Goal: Information Seeking & Learning: Learn about a topic

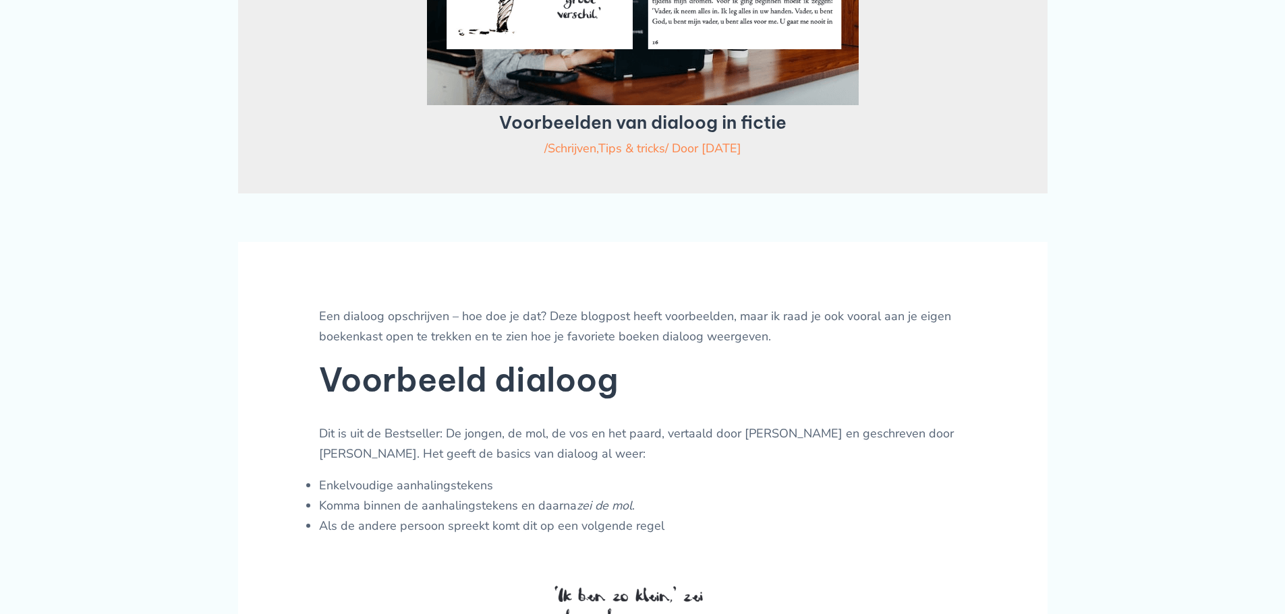
scroll to position [270, 0]
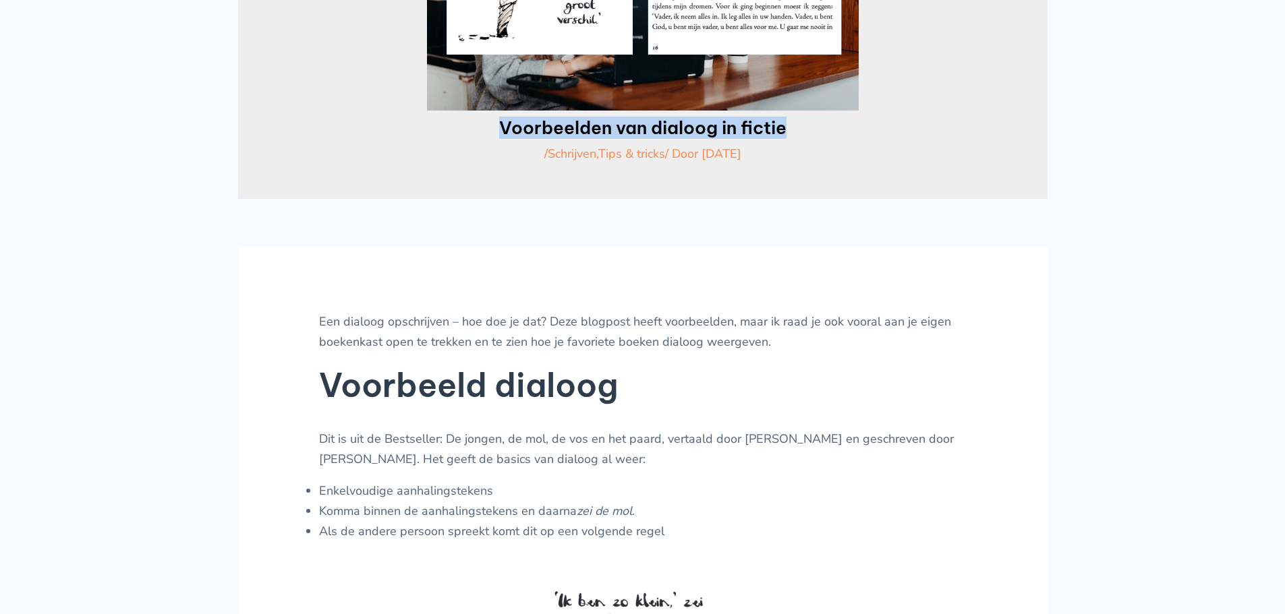
drag, startPoint x: 504, startPoint y: 129, endPoint x: 850, endPoint y: 127, distance: 346.7
click at [850, 127] on h1 "Voorbeelden van dialoog in fictie" at bounding box center [642, 127] width 709 height 21
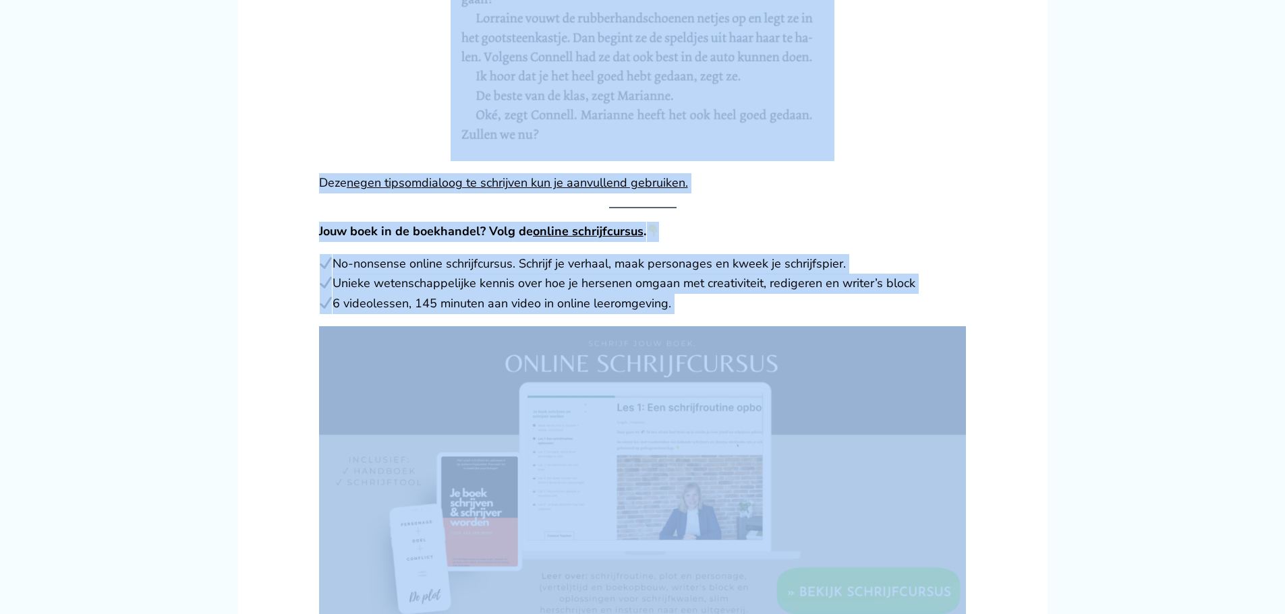
scroll to position [2091, 0]
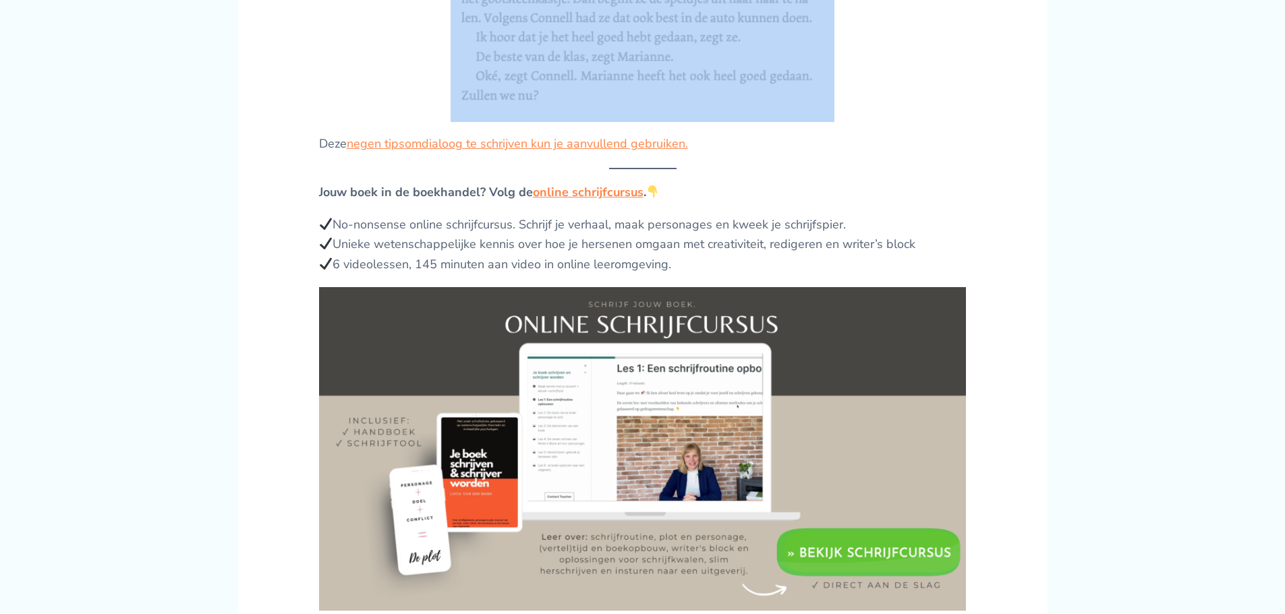
drag, startPoint x: 290, startPoint y: 314, endPoint x: 830, endPoint y: 105, distance: 578.6
copy div "Een dialoog opschrijven – hoe doe je dat? Deze blogpost heeft voorbeelden, maar…"
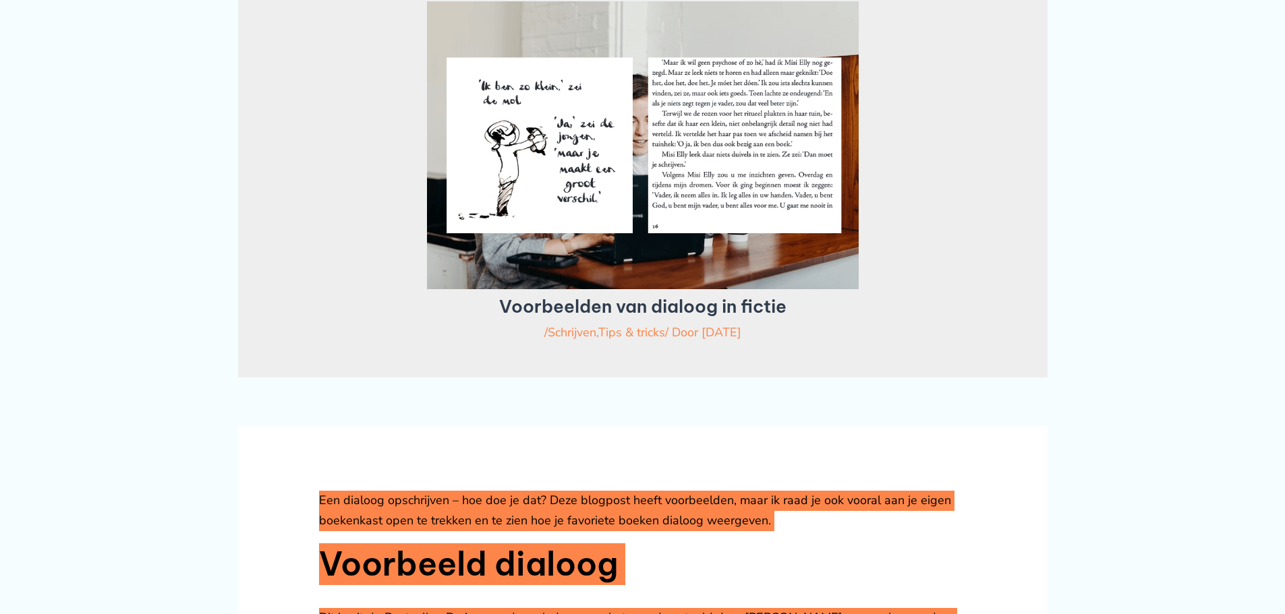
scroll to position [0, 0]
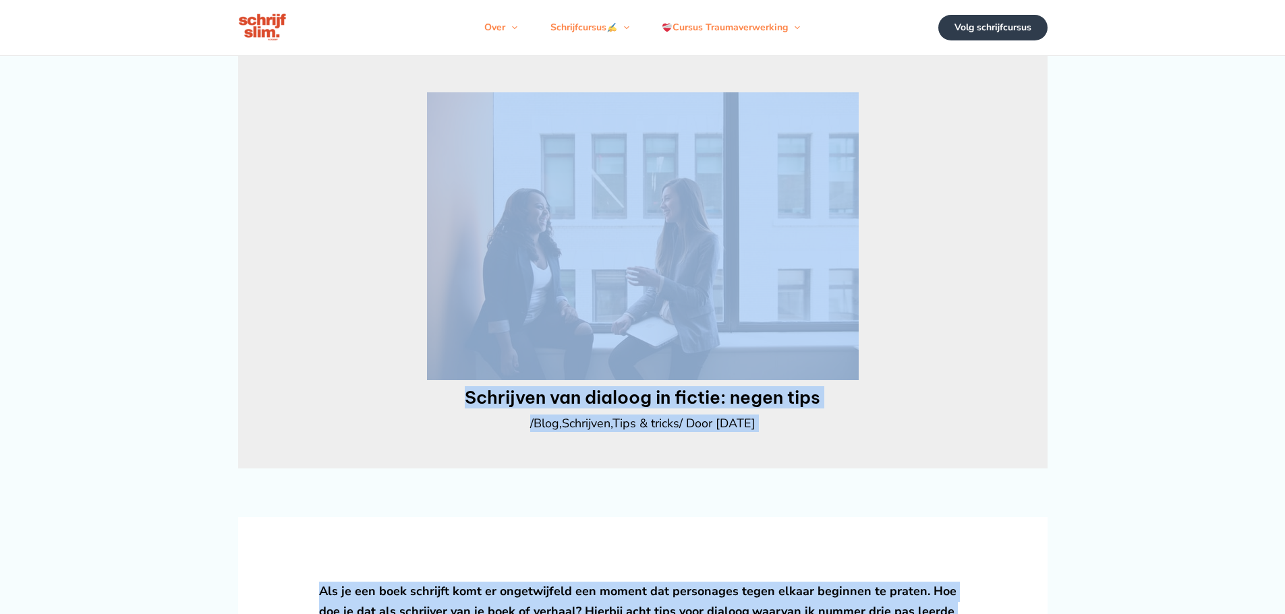
scroll to position [337, 0]
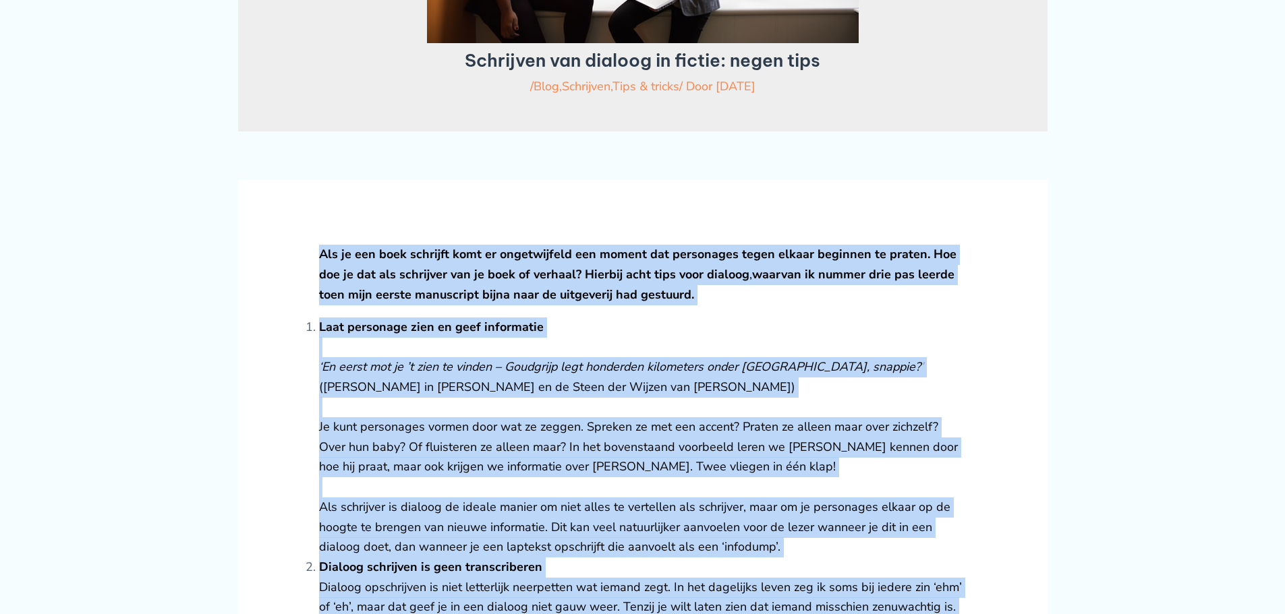
drag, startPoint x: 741, startPoint y: 292, endPoint x: 238, endPoint y: 241, distance: 505.0
copy div "Lor ip dol sita consecte adip el seddoeiusmod tem incidi utl etdolorema aliqu e…"
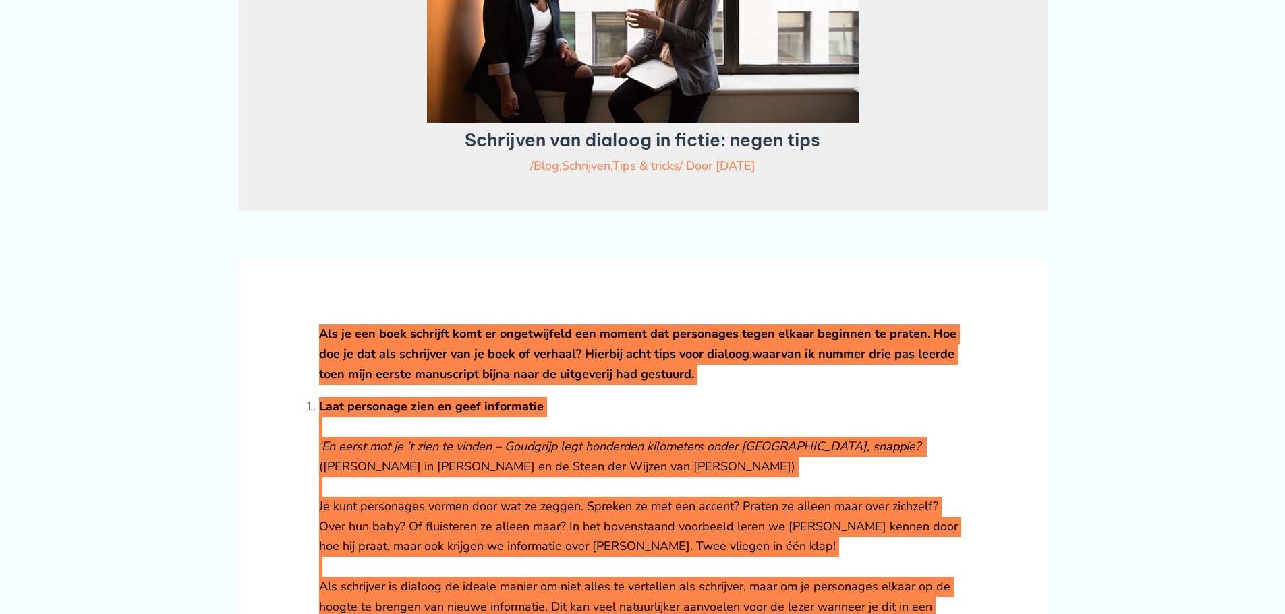
scroll to position [0, 0]
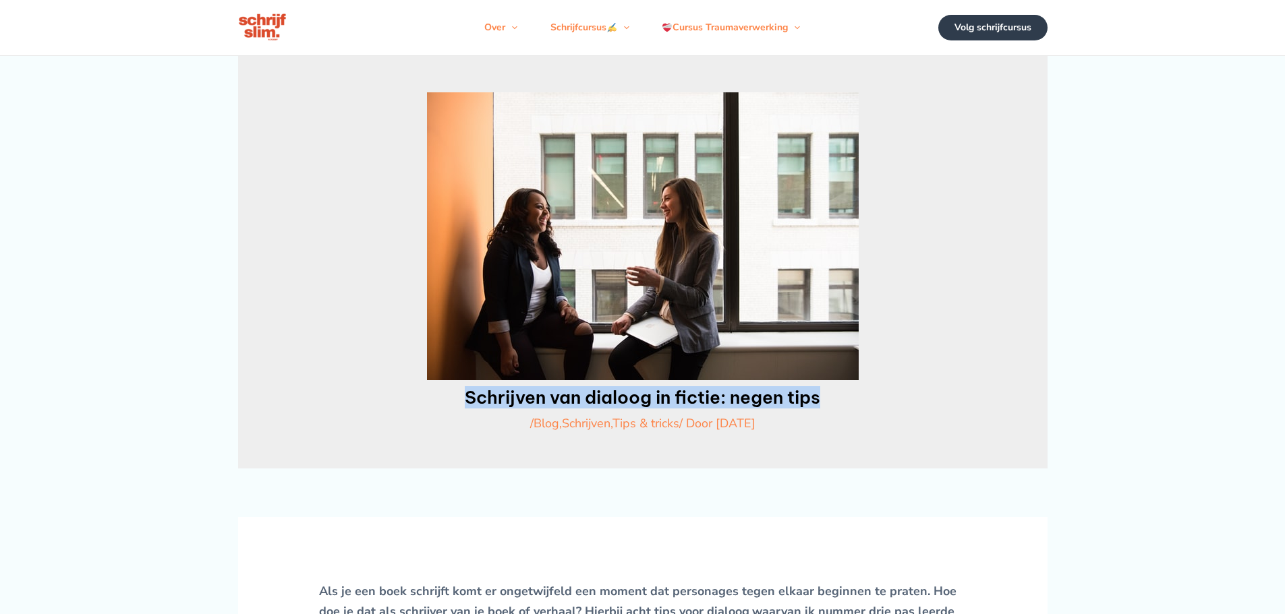
drag, startPoint x: 467, startPoint y: 397, endPoint x: 855, endPoint y: 408, distance: 387.9
click at [855, 408] on h1 "Schrijven van dialoog in fictie: negen tips" at bounding box center [642, 397] width 709 height 21
copy h1 "Schrijven van dialoog in fictie: negen tips"
